Goal: Information Seeking & Learning: Check status

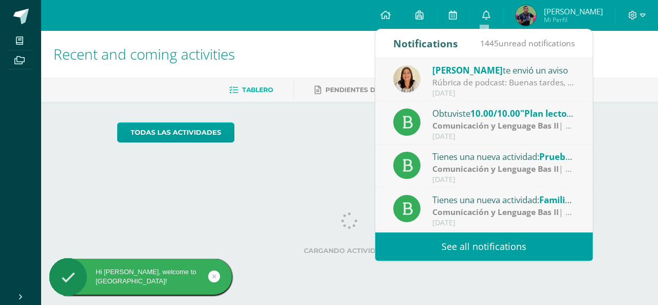
click at [482, 24] on link "0" at bounding box center [486, 15] width 33 height 31
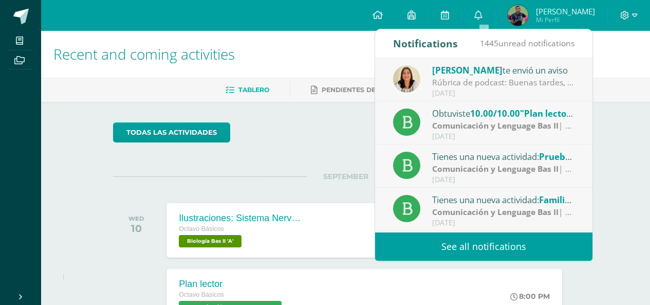
click at [447, 78] on div "Rúbrica de podcast: Buenas tardes, favor imprimir y pegar en tu cuaderno." at bounding box center [503, 83] width 143 height 12
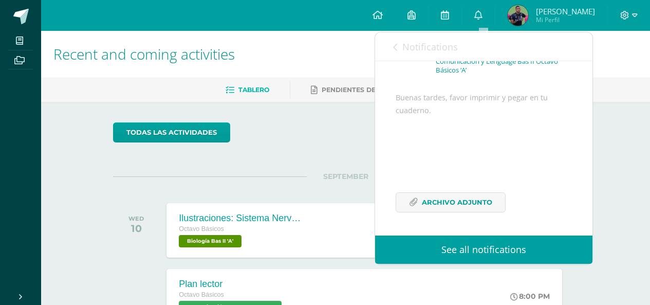
scroll to position [128, 0]
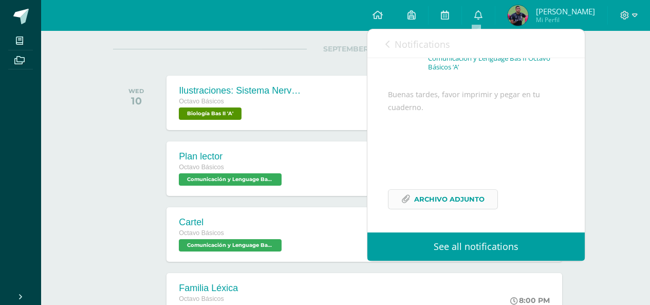
click at [435, 196] on span "Archivo Adjunto" at bounding box center [449, 199] width 70 height 19
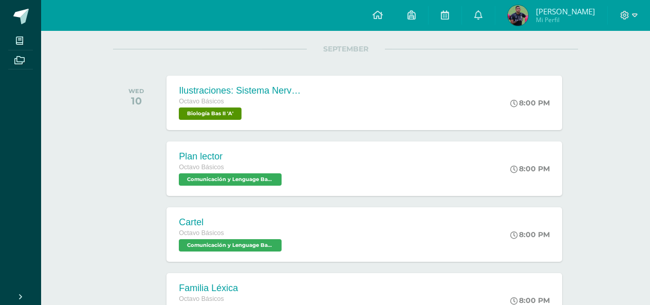
click at [296, 31] on div "todas las Actividades You don’t have any activities Check the rest of the perio…" at bounding box center [346, 213] width 506 height 478
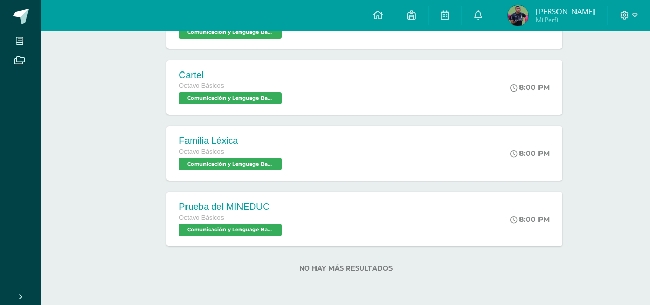
scroll to position [0, 0]
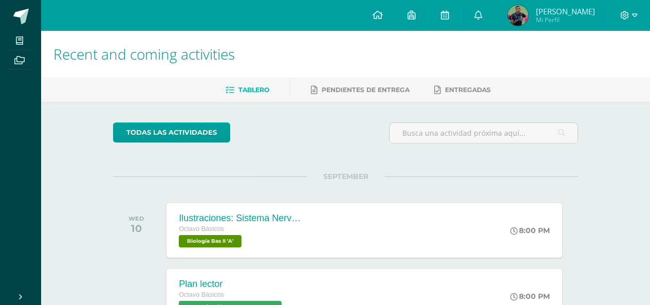
click at [518, 9] on img at bounding box center [518, 15] width 21 height 21
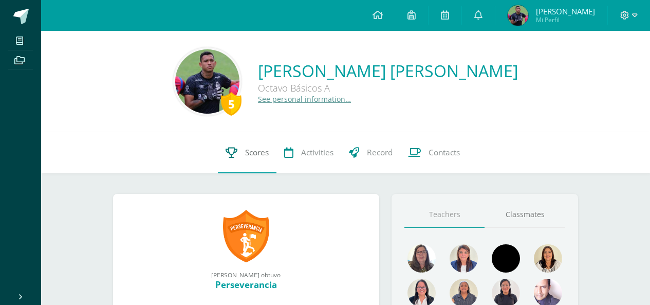
click at [252, 156] on span "Scores" at bounding box center [257, 152] width 24 height 11
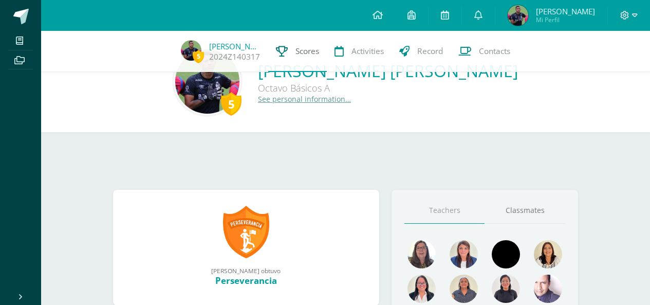
scroll to position [270, 0]
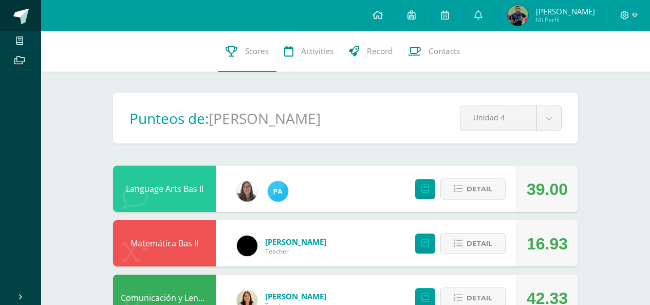
click at [22, 17] on span at bounding box center [20, 16] width 15 height 15
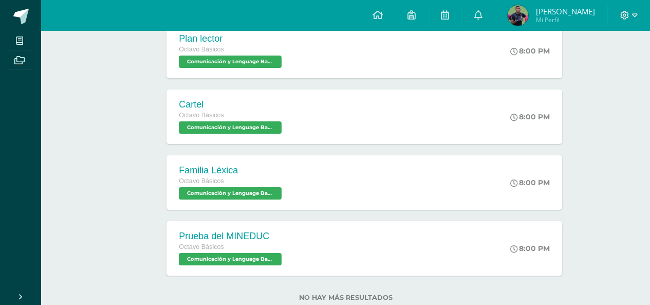
scroll to position [275, 0]
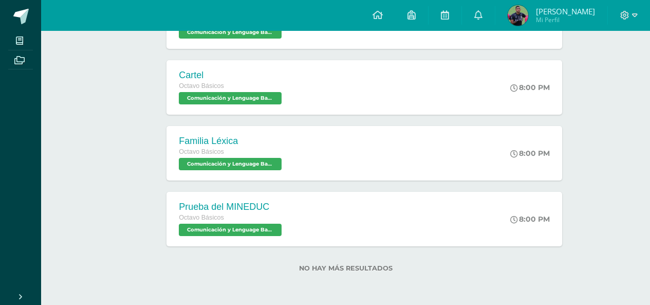
click at [124, 163] on div at bounding box center [139, 153] width 52 height 54
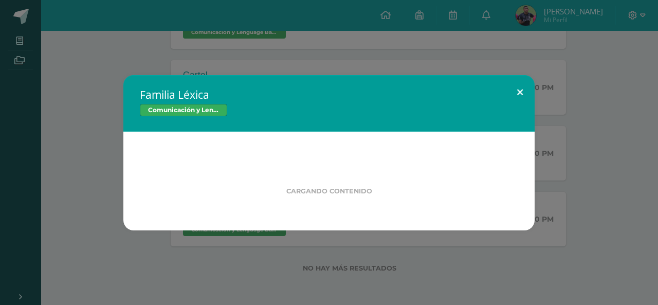
click at [515, 99] on button at bounding box center [519, 92] width 29 height 35
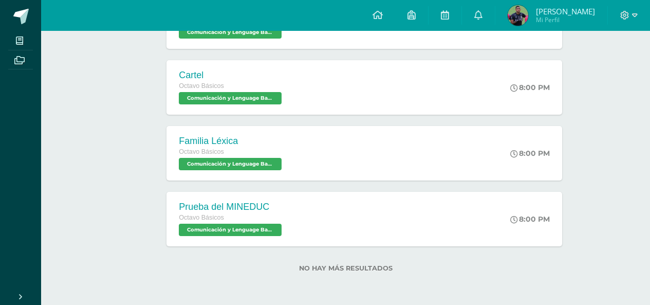
click at [125, 146] on div at bounding box center [139, 153] width 52 height 54
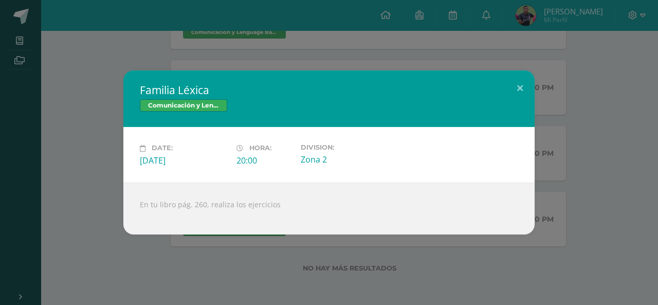
click at [575, 149] on div "Familia Léxica Comunicación y Lenguage Bas II Date: Wednesday 10 de September H…" at bounding box center [329, 151] width 650 height 163
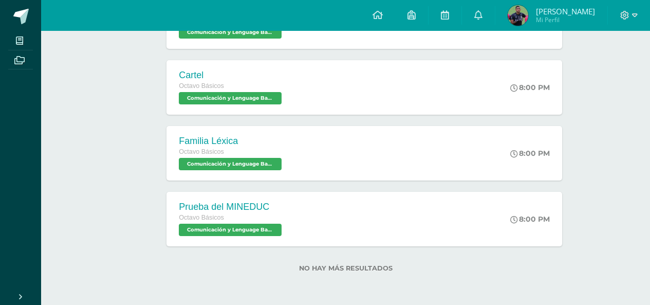
click at [105, 176] on div "todas las Actividades You don’t have any activities Check the rest of the perio…" at bounding box center [346, 66] width 506 height 478
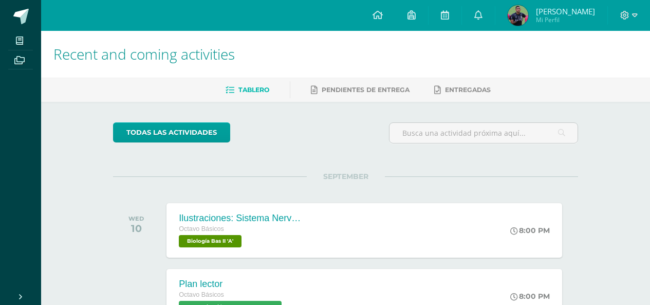
click at [42, 204] on div "Recent and coming activities Tablero Pendientes de entrega Entregadas todas las…" at bounding box center [345, 305] width 609 height 549
click at [54, 129] on div "Recent and coming activities Tablero Pendientes de entrega Entregadas todas las…" at bounding box center [345, 305] width 609 height 549
